Goal: Transaction & Acquisition: Purchase product/service

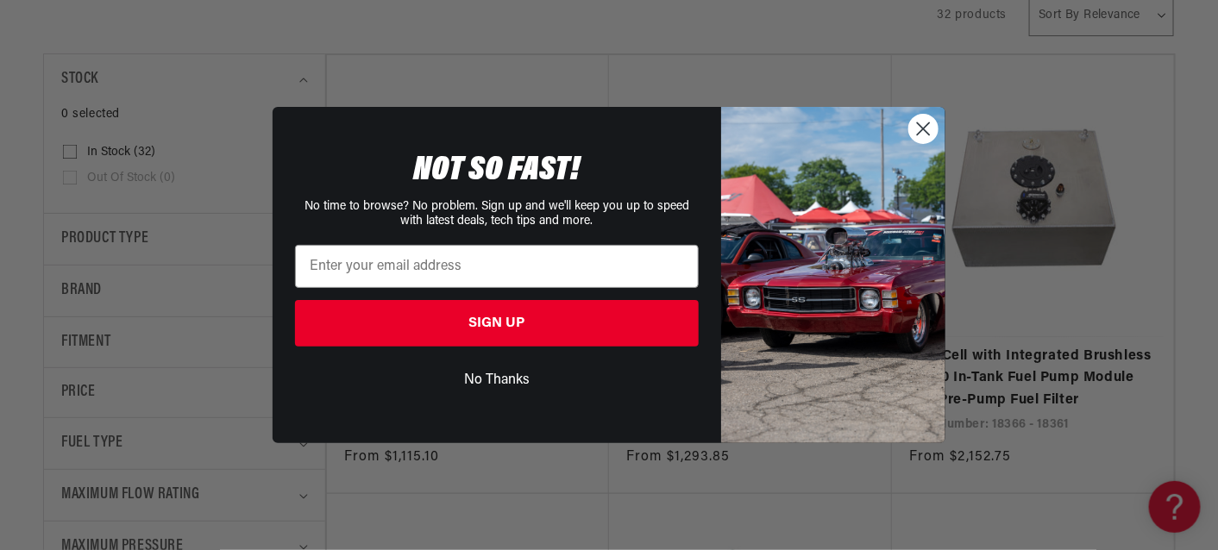
click at [927, 118] on icon "Close dialog" at bounding box center [923, 129] width 30 height 30
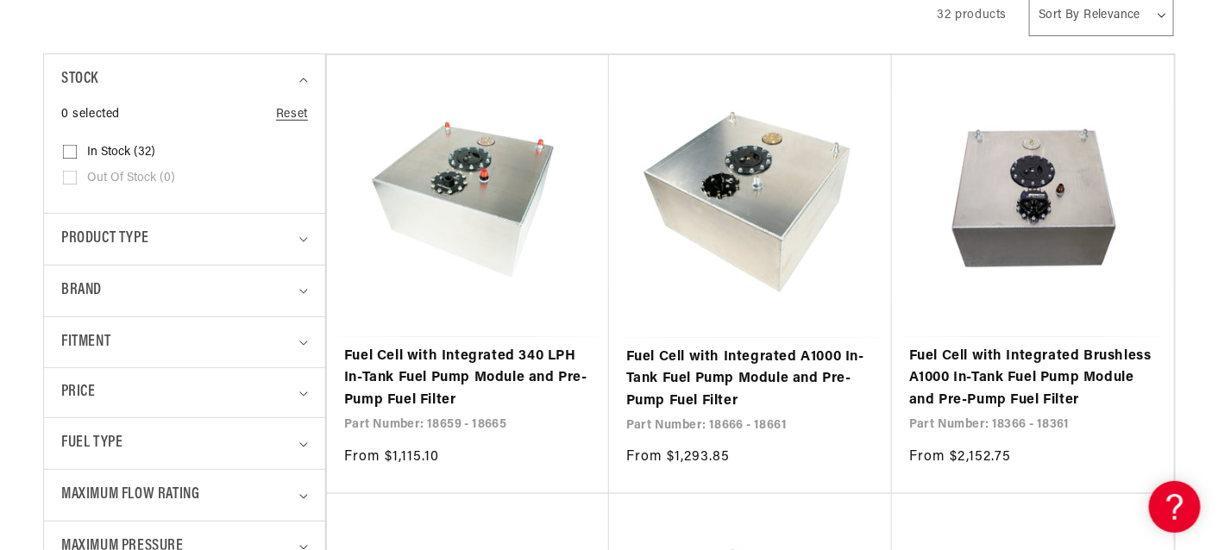
click at [926, 120] on div "Close dialog NOT SO FAST! No time to browse? No problem. Sign up and we'll keep…" at bounding box center [608, 275] width 707 height 336
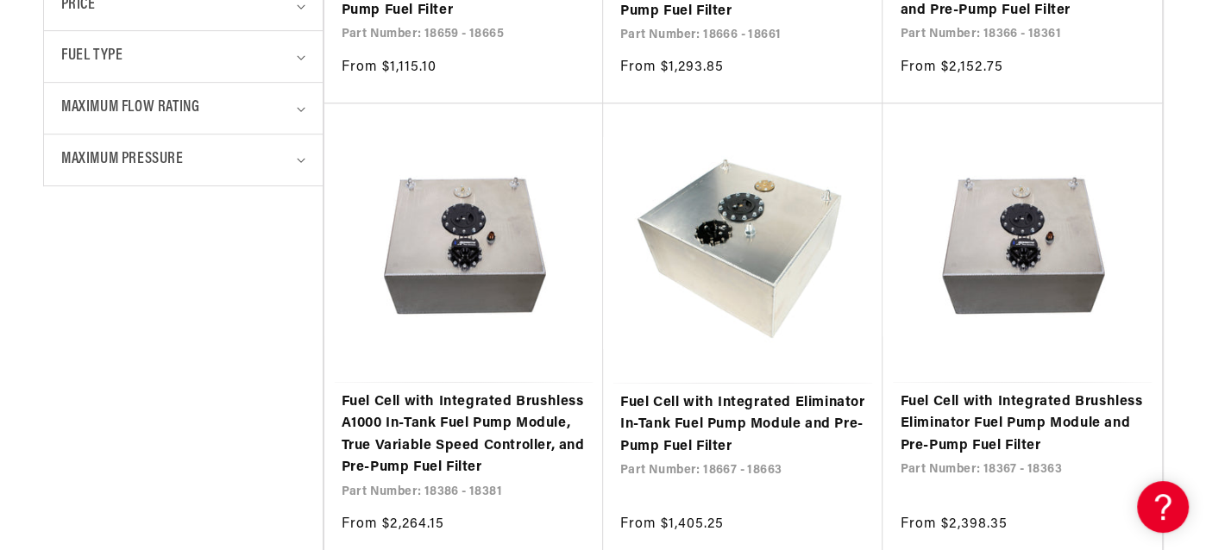
scroll to position [808, 0]
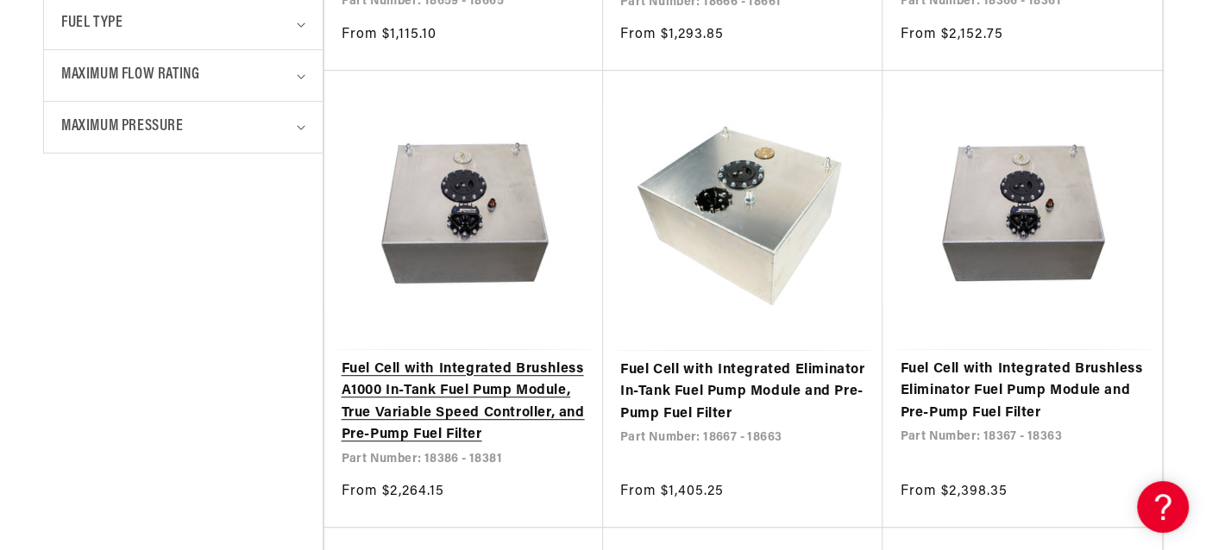
click at [468, 359] on link "Fuel Cell with Integrated Brushless A1000 In-Tank Fuel Pump Module, True Variab…" at bounding box center [464, 403] width 244 height 88
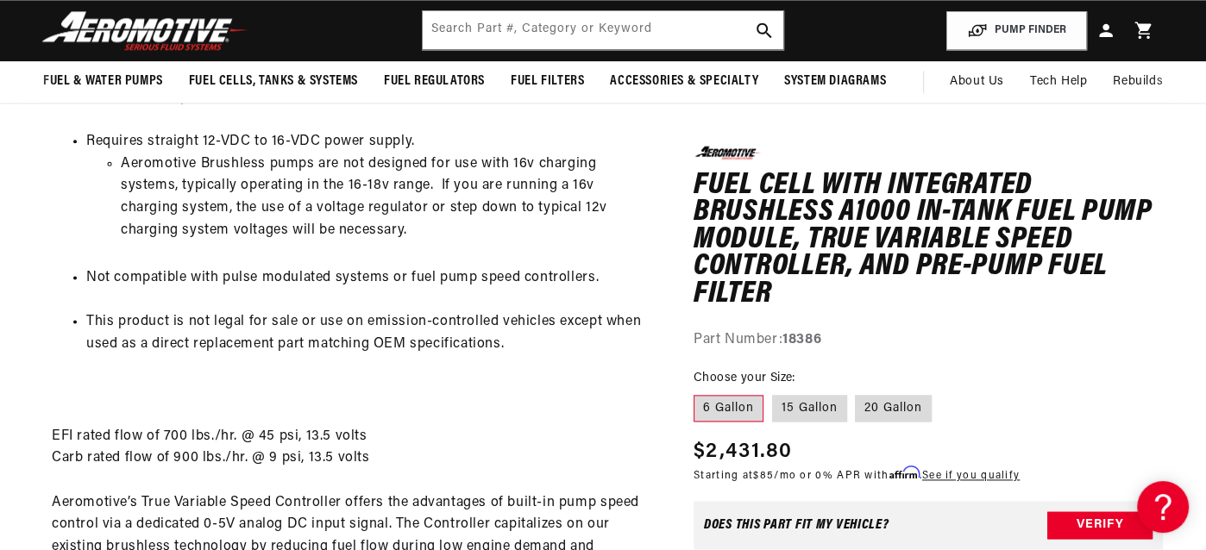
scroll to position [1970, 0]
